Goal: Information Seeking & Learning: Check status

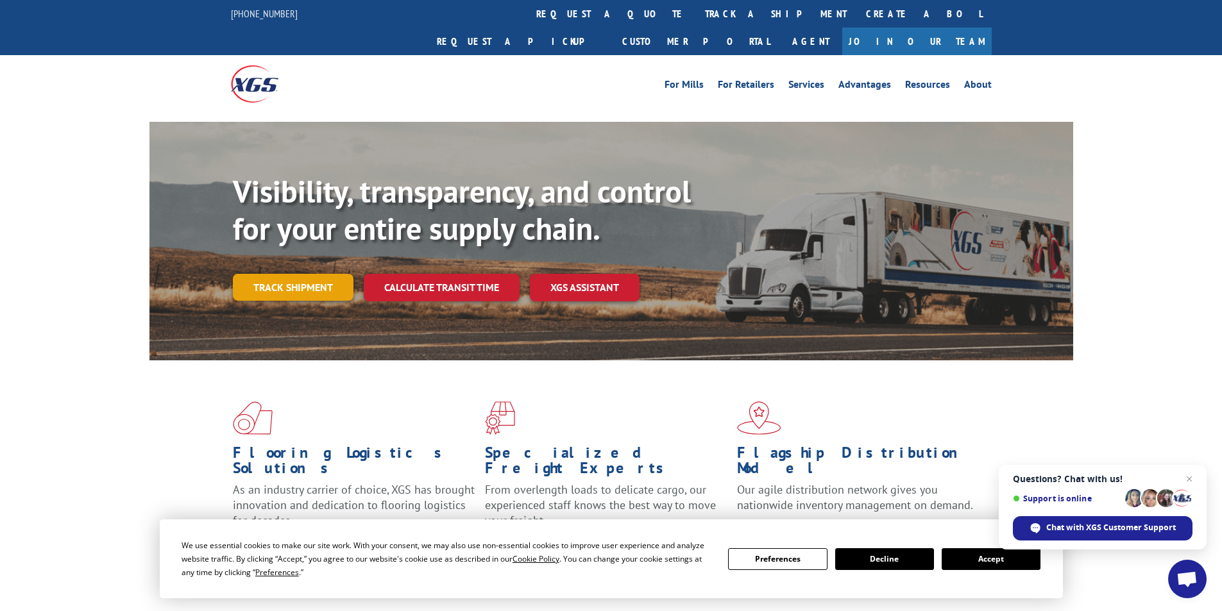
click at [300, 274] on link "Track shipment" at bounding box center [293, 287] width 121 height 27
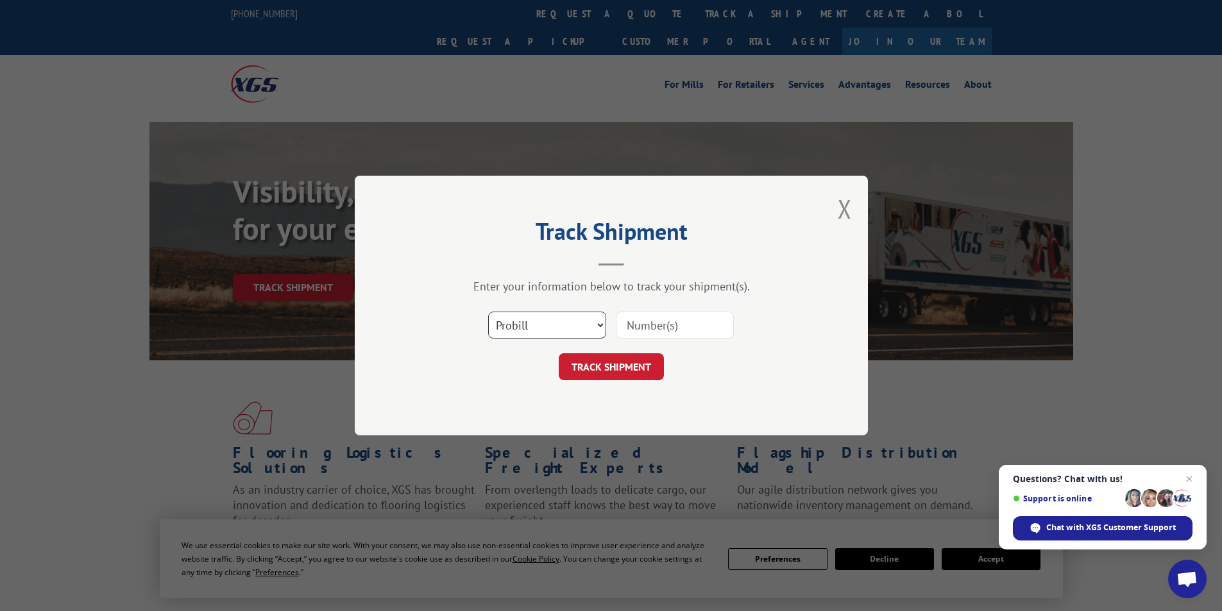
drag, startPoint x: 600, startPoint y: 321, endPoint x: 594, endPoint y: 333, distance: 13.8
click at [600, 321] on select "Select category... Probill BOL PO" at bounding box center [547, 325] width 118 height 27
select select "bol"
click at [488, 312] on select "Select category... Probill BOL PO" at bounding box center [547, 325] width 118 height 27
drag, startPoint x: 640, startPoint y: 327, endPoint x: 682, endPoint y: 283, distance: 61.3
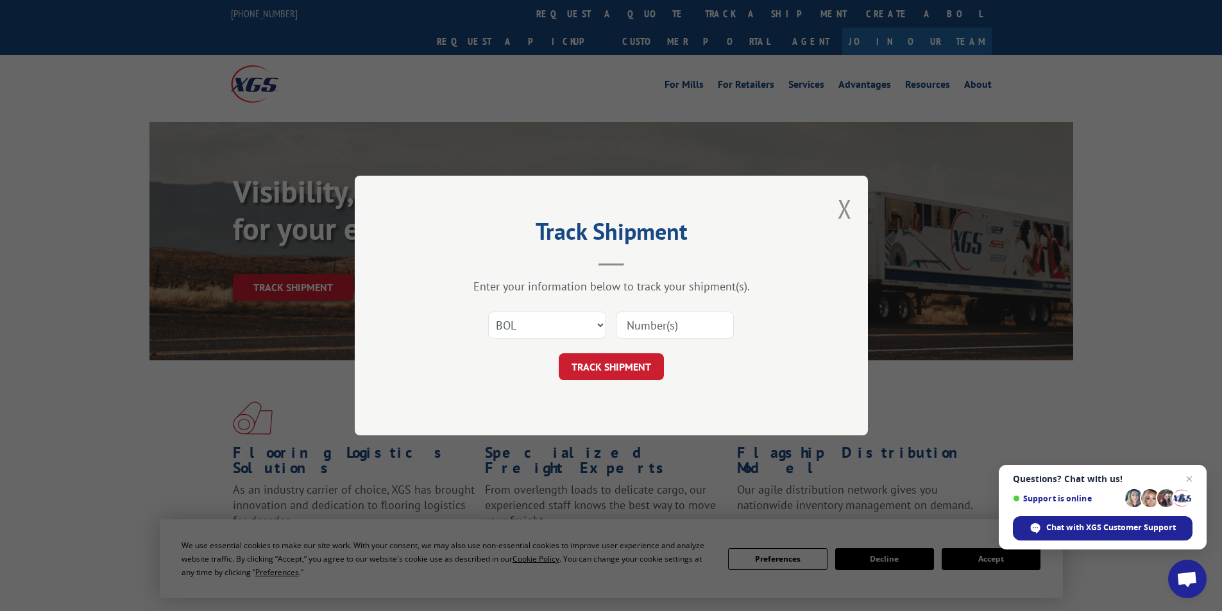
click at [642, 324] on input at bounding box center [675, 325] width 118 height 27
click at [647, 328] on input at bounding box center [675, 325] width 118 height 27
type input "980398"
click at [613, 368] on button "TRACK SHIPMENT" at bounding box center [611, 366] width 105 height 27
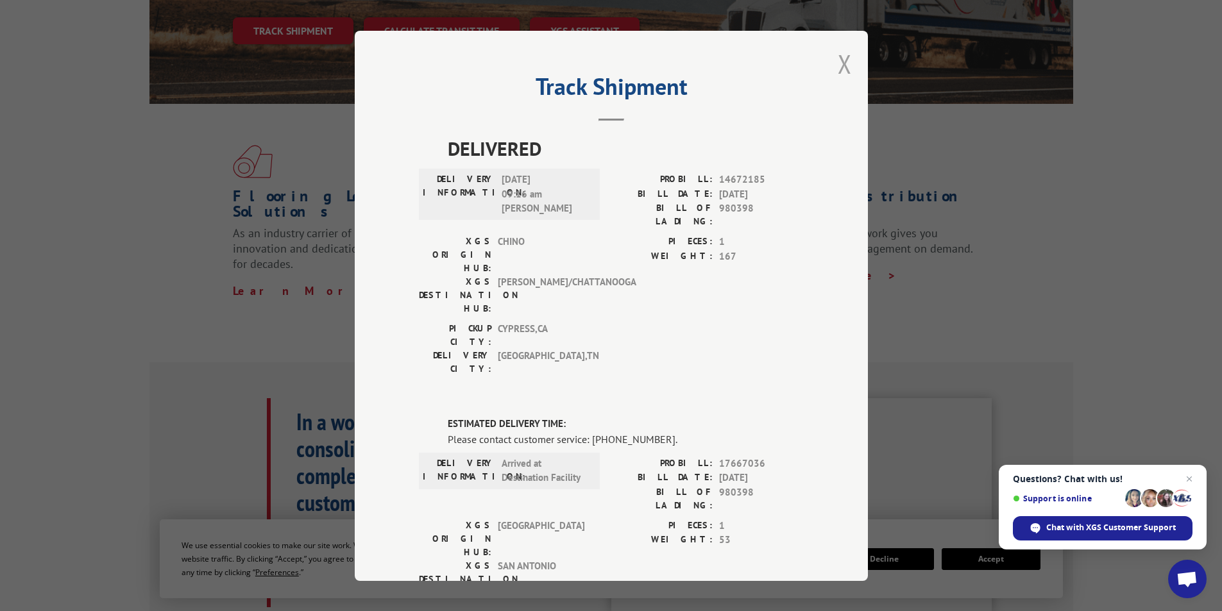
click at [838, 66] on button "Close modal" at bounding box center [845, 64] width 14 height 34
